Goal: Transaction & Acquisition: Obtain resource

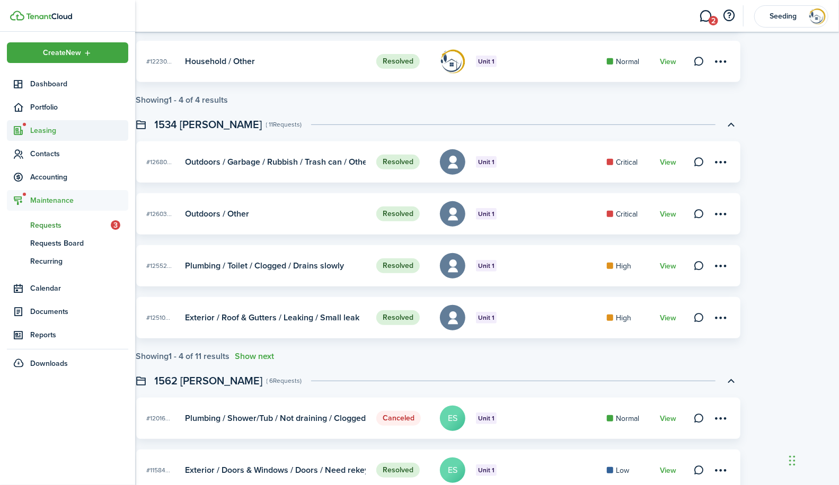
click at [50, 132] on span "Leasing" at bounding box center [79, 130] width 98 height 11
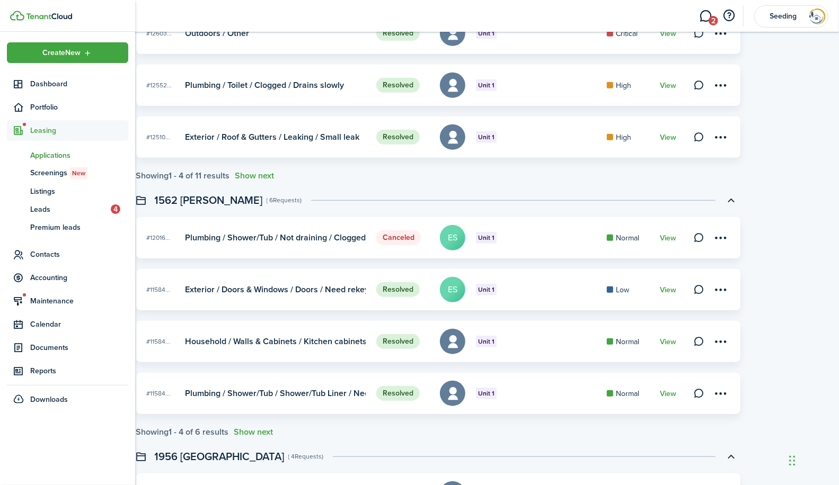
scroll to position [441, 0]
click at [40, 130] on span "Leasing" at bounding box center [79, 130] width 98 height 11
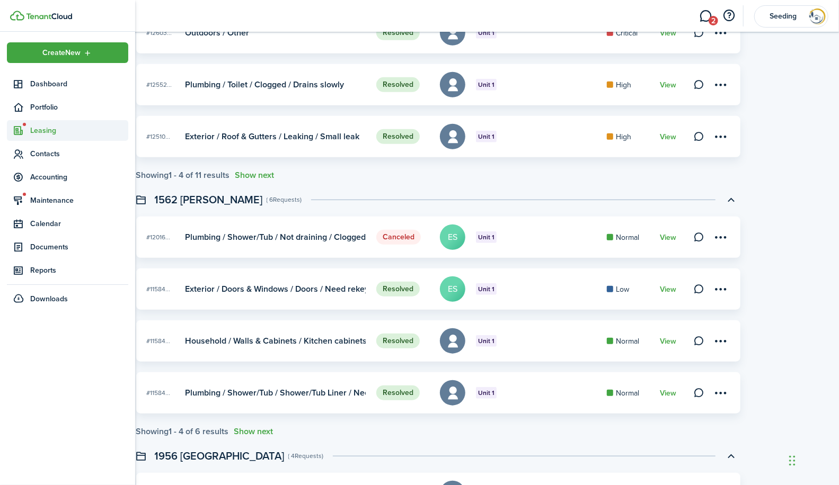
click at [40, 130] on span "Leasing" at bounding box center [79, 130] width 98 height 11
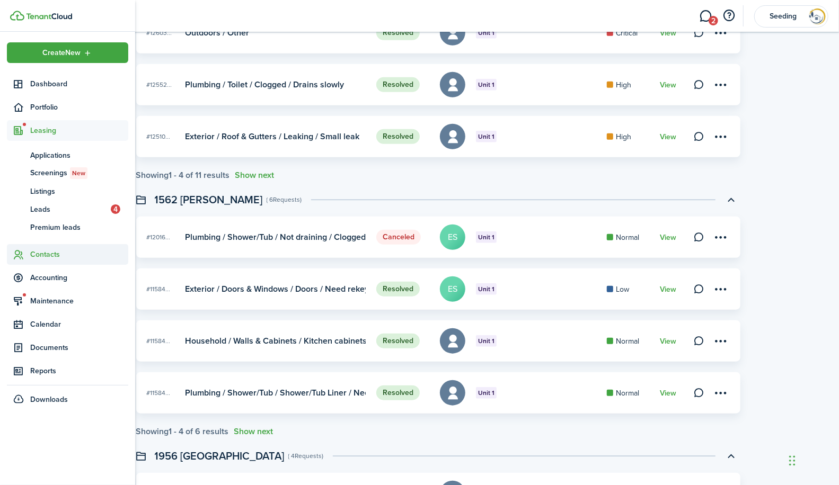
click at [42, 254] on span "Contacts" at bounding box center [79, 254] width 98 height 11
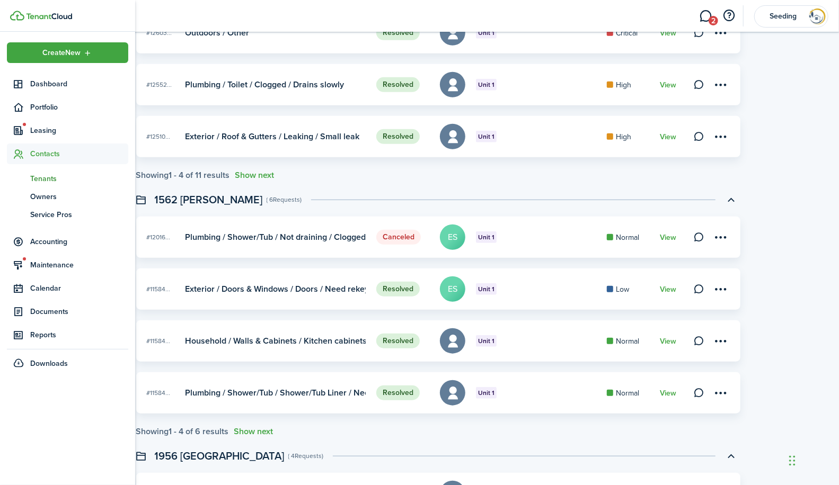
click at [43, 181] on span "Tenants" at bounding box center [79, 178] width 98 height 11
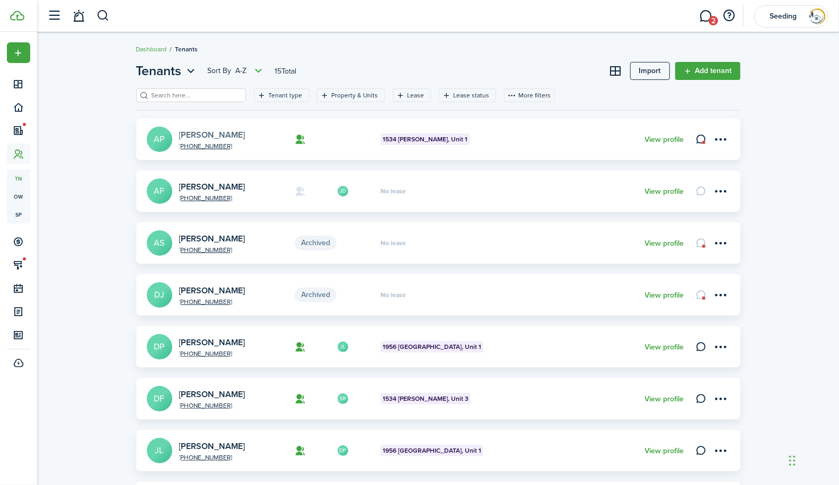
click at [199, 132] on link "[PERSON_NAME]" at bounding box center [212, 135] width 66 height 12
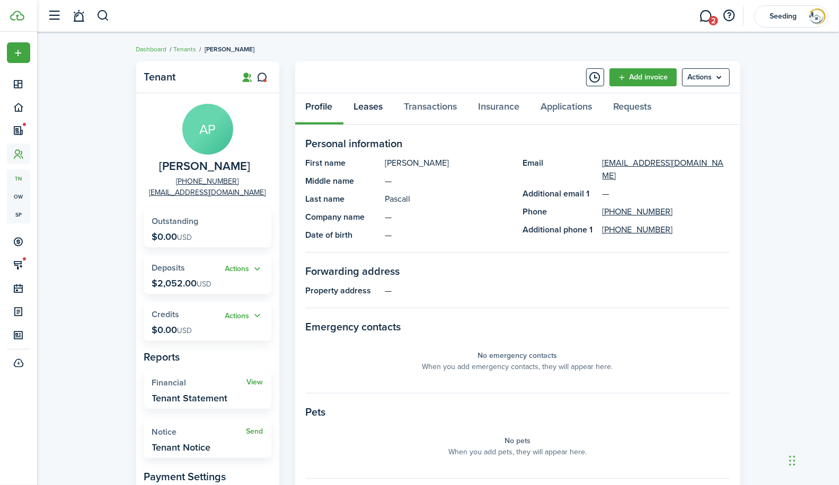
click at [368, 108] on link "Leases" at bounding box center [368, 109] width 50 height 32
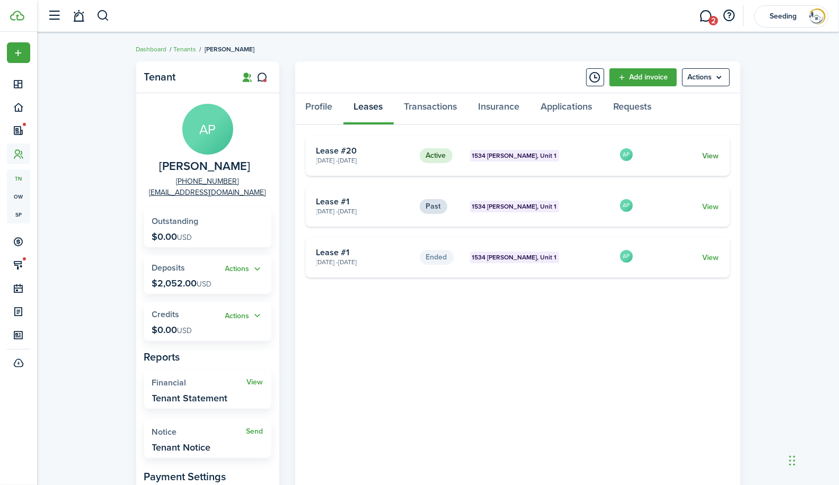
click at [708, 156] on link "View" at bounding box center [710, 155] width 16 height 11
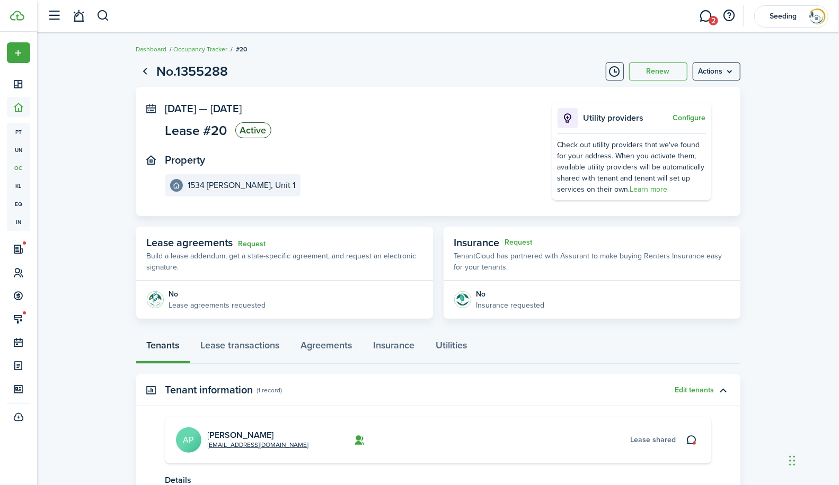
scroll to position [101, 0]
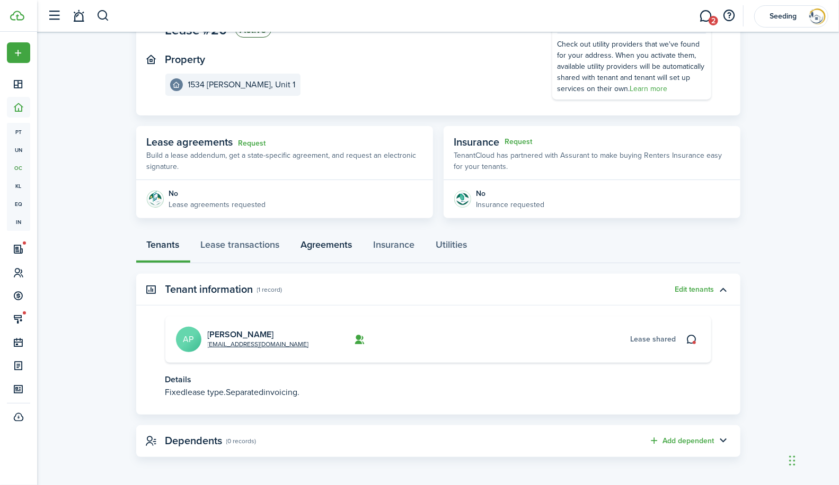
click at [337, 247] on link "Agreements" at bounding box center [326, 248] width 73 height 32
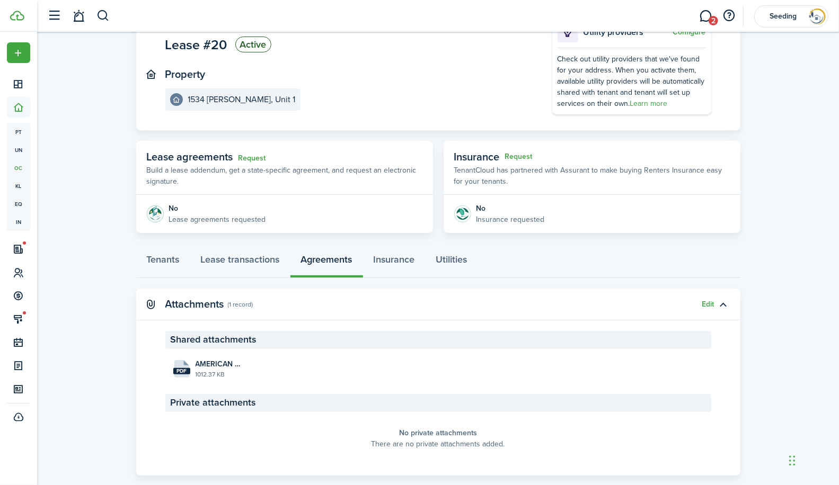
scroll to position [104, 0]
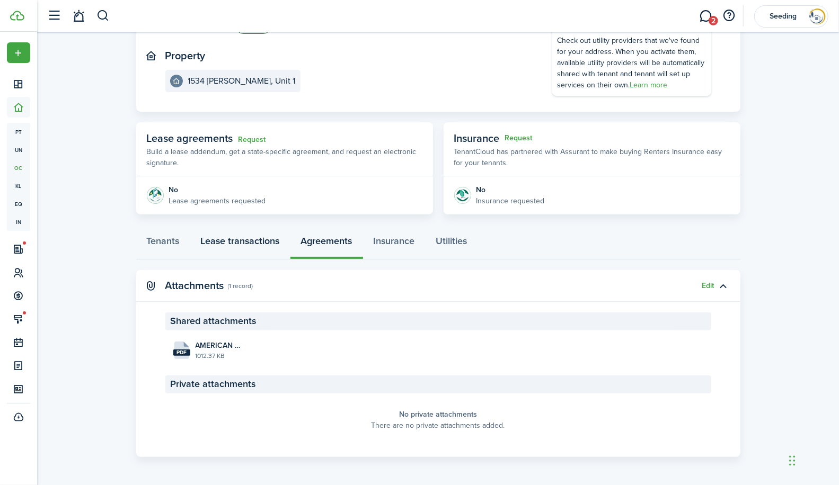
click at [252, 240] on link "Lease transactions" at bounding box center [240, 244] width 100 height 32
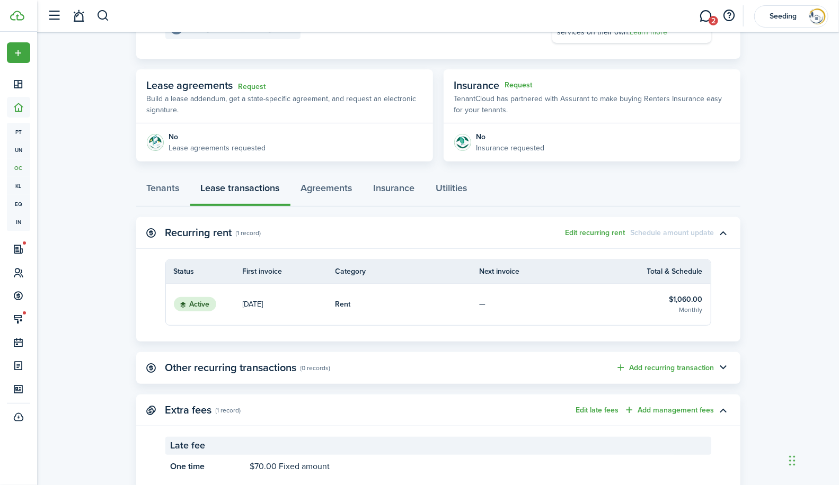
scroll to position [189, 0]
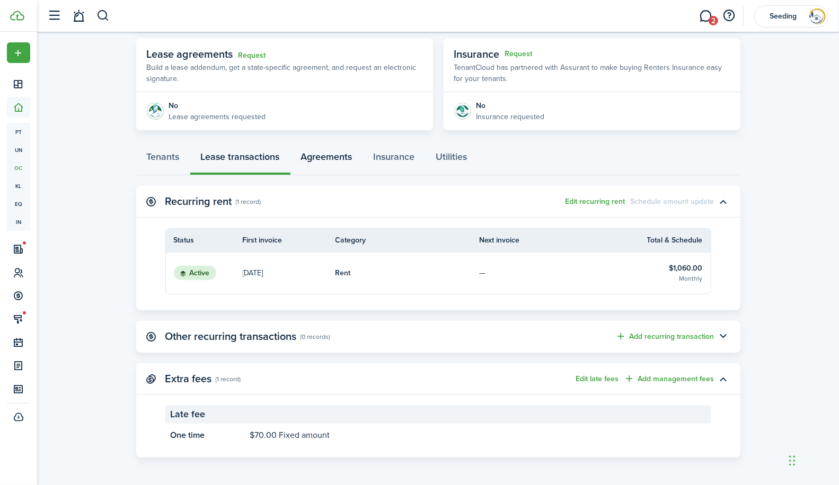
click at [324, 152] on link "Agreements" at bounding box center [326, 160] width 73 height 32
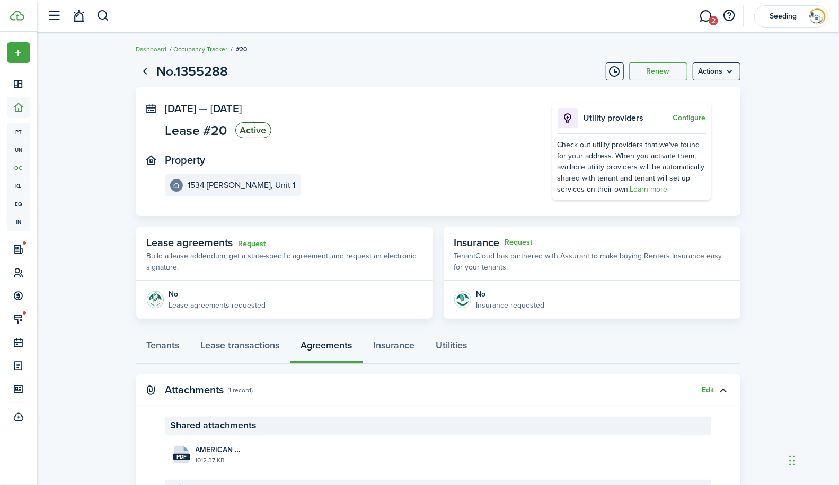
click at [199, 49] on link "Occupancy Tracker" at bounding box center [201, 49] width 54 height 10
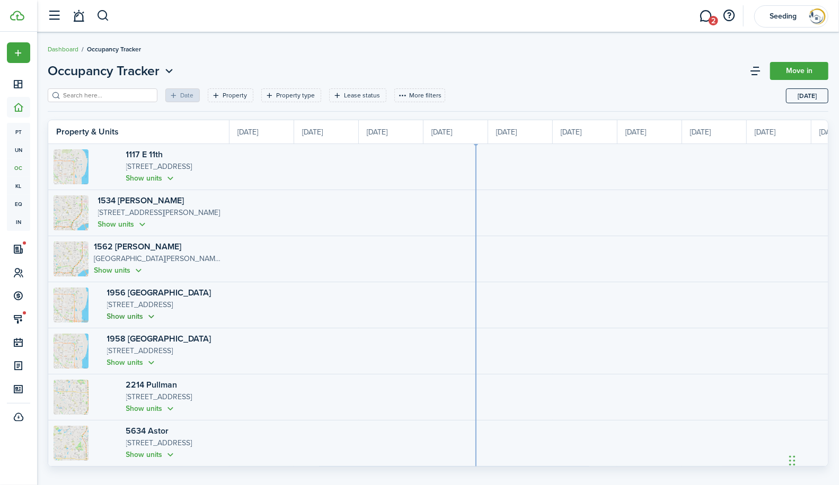
scroll to position [0, 194]
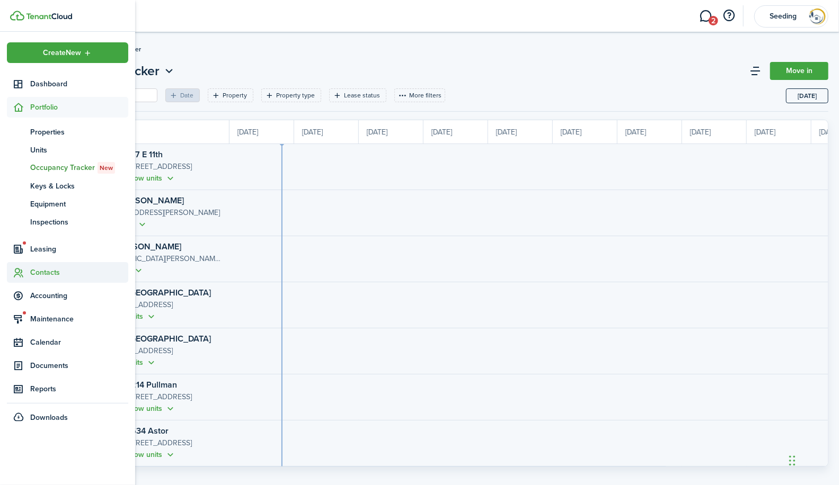
click at [35, 273] on span "Contacts" at bounding box center [79, 272] width 98 height 11
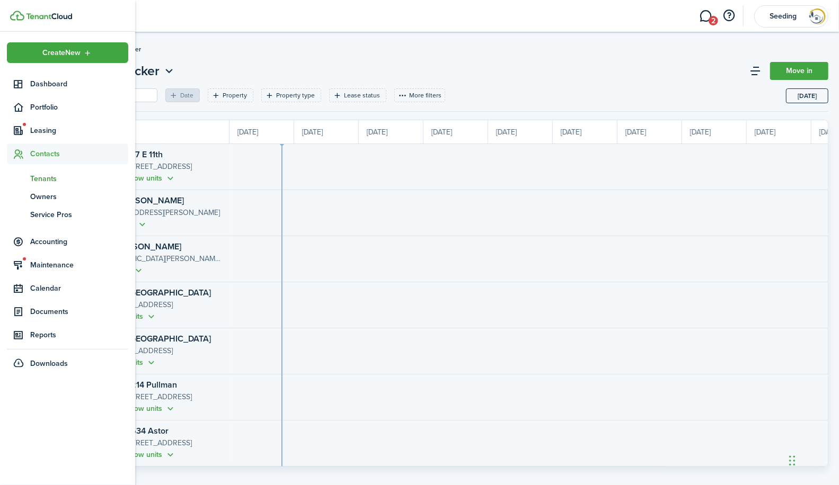
click at [41, 176] on span "Tenants" at bounding box center [79, 178] width 98 height 11
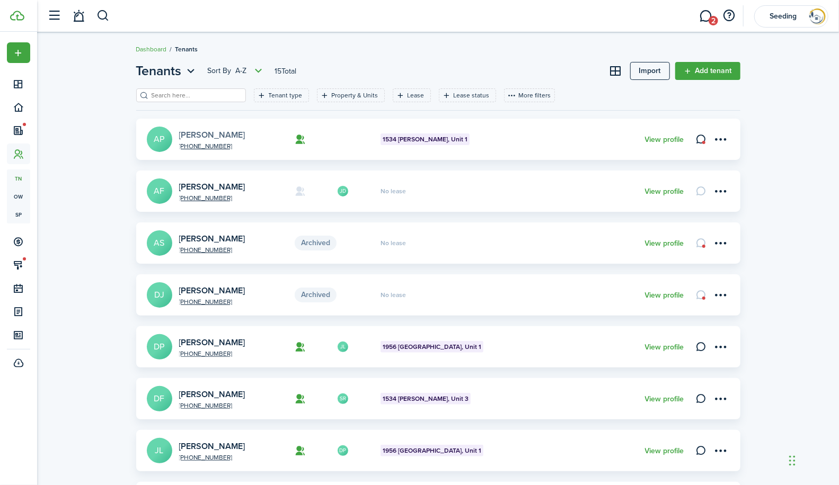
click at [202, 133] on link "[PERSON_NAME]" at bounding box center [212, 135] width 66 height 12
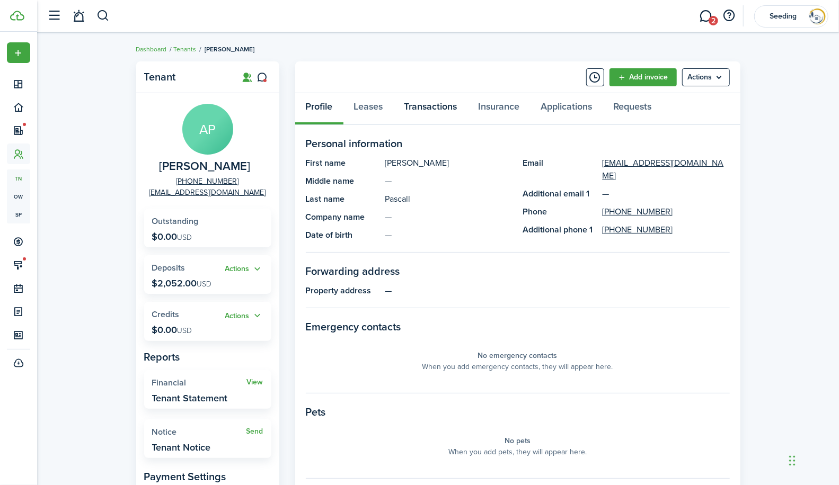
click at [430, 103] on link "Transactions" at bounding box center [431, 109] width 74 height 32
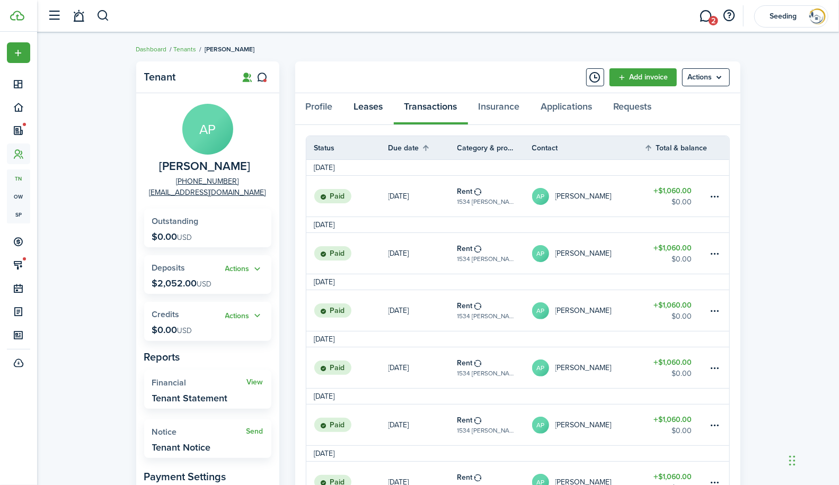
click at [376, 106] on link "Leases" at bounding box center [368, 109] width 50 height 32
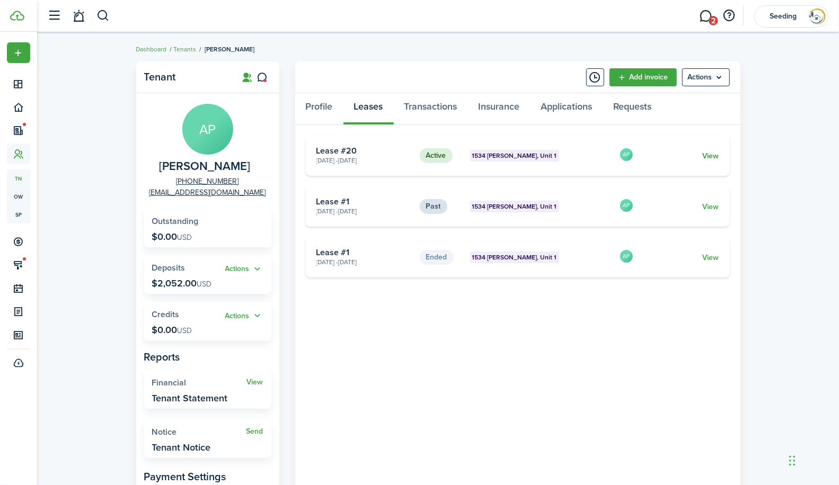
click at [713, 153] on link "View" at bounding box center [710, 155] width 16 height 11
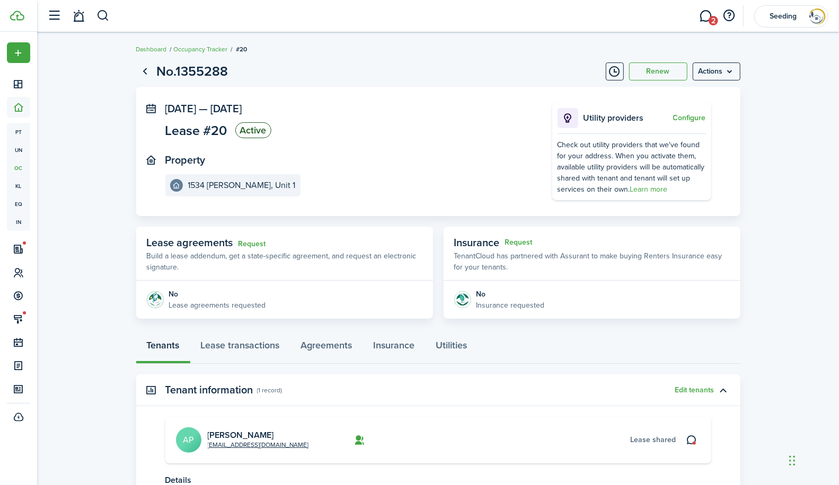
drag, startPoint x: 655, startPoint y: 73, endPoint x: 372, endPoint y: 230, distance: 323.7
click at [372, 230] on page-view-layout "No.1355288 Renew Actions [DATE] — [DATE] Lease #20 Active Property 1534 [PERSON…" at bounding box center [438, 309] width 615 height 507
click at [251, 242] on link "Request" at bounding box center [252, 244] width 28 height 8
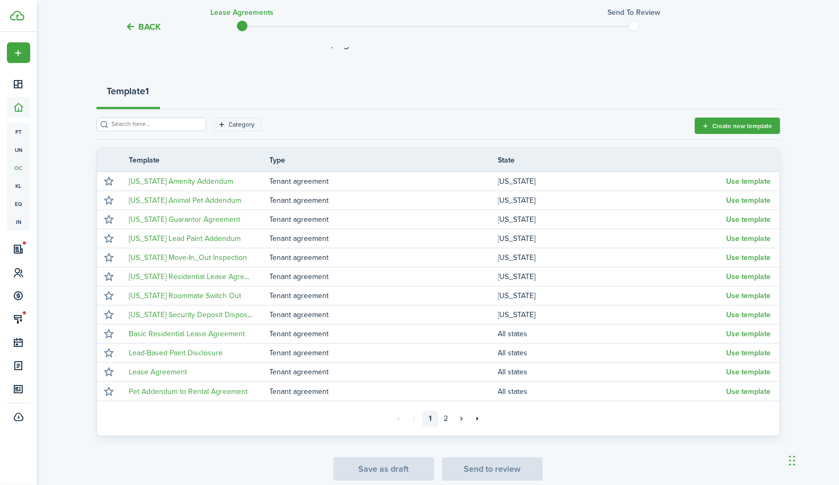
scroll to position [88, 0]
click at [447, 421] on link "2" at bounding box center [446, 419] width 16 height 16
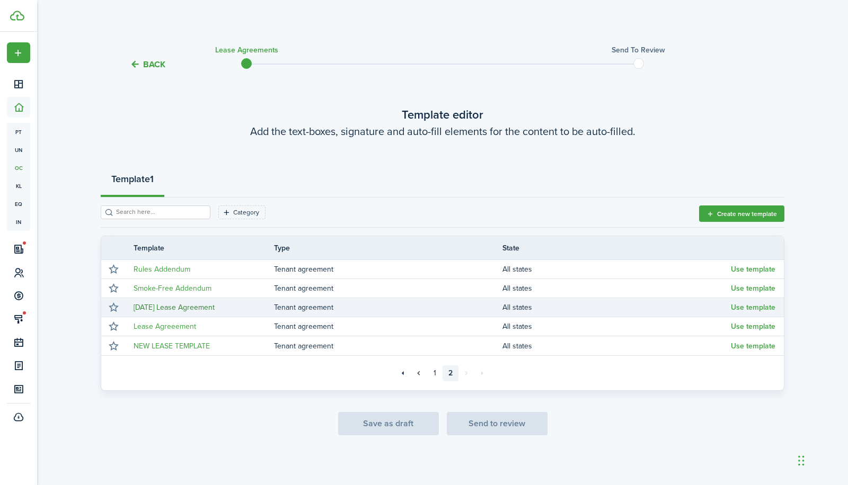
click at [157, 306] on link "[DATE] Lease Agreement" at bounding box center [173, 307] width 81 height 11
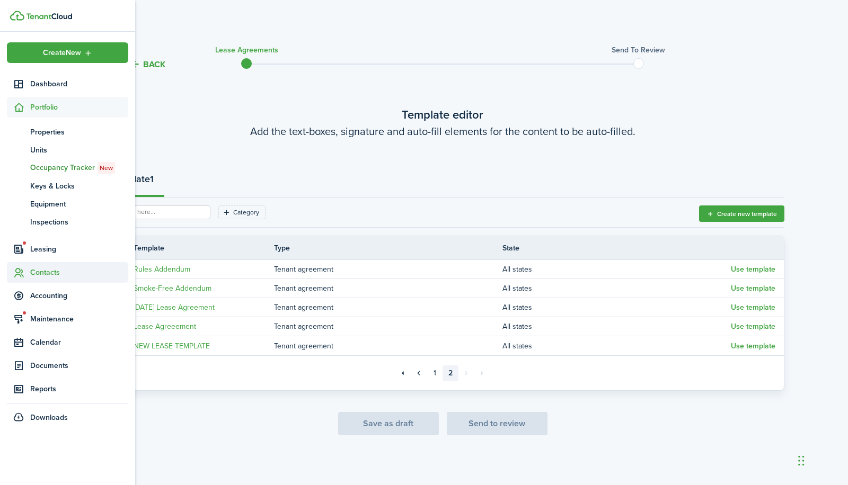
click at [38, 272] on span "Contacts" at bounding box center [79, 272] width 98 height 11
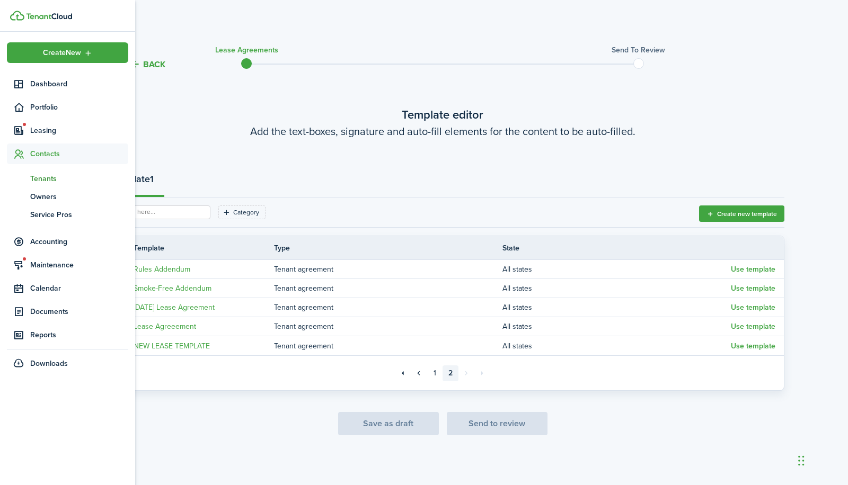
click at [41, 179] on span "Tenants" at bounding box center [79, 178] width 98 height 11
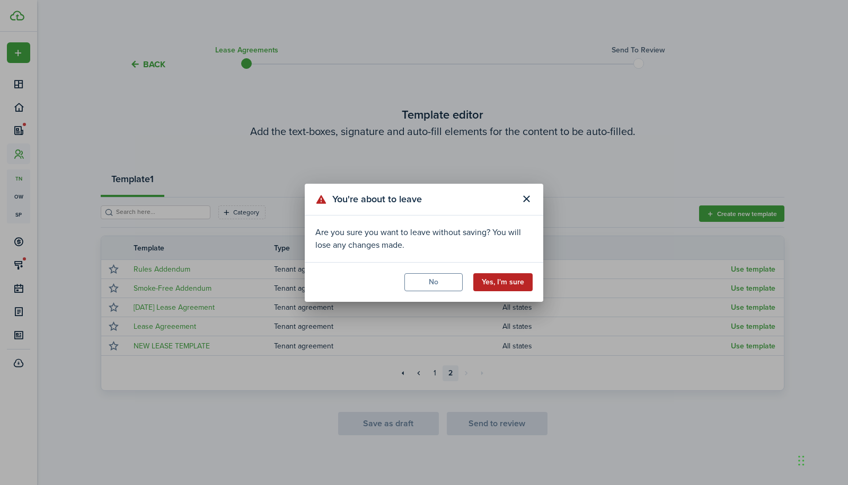
click at [505, 284] on button "Yes, I'm sure" at bounding box center [502, 282] width 59 height 18
